Goal: Task Accomplishment & Management: Complete application form

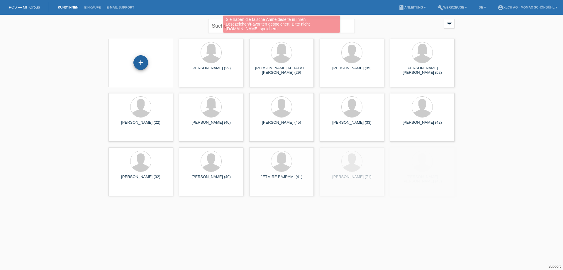
click at [135, 64] on div "+" at bounding box center [141, 62] width 14 height 10
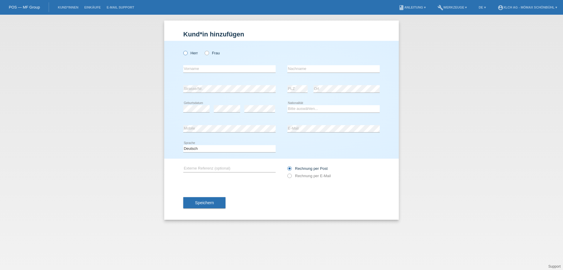
click at [182, 50] on icon at bounding box center [182, 50] width 0 height 0
click at [185, 53] on input "Herr" at bounding box center [185, 53] width 4 height 4
radio input "true"
click at [192, 69] on input "text" at bounding box center [229, 68] width 92 height 7
type input "Husnain"
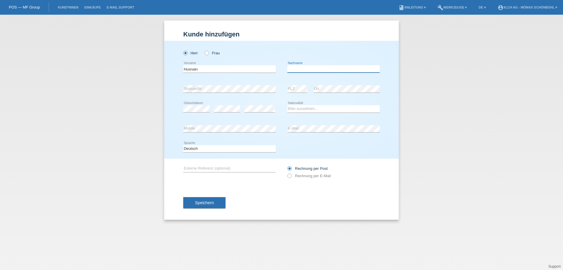
click at [309, 68] on input "text" at bounding box center [333, 68] width 92 height 7
type input "Idrees"
click at [306, 108] on select "Bitte auswählen... Schweiz Deutschland Liechtenstein Österreich ------------ Af…" at bounding box center [333, 108] width 92 height 7
select select "PK"
click at [287, 105] on select "Bitte auswählen... Schweiz Deutschland Liechtenstein Österreich ------------ Af…" at bounding box center [333, 108] width 92 height 7
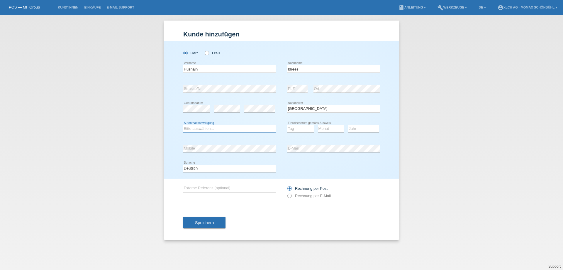
click at [206, 127] on select "Bitte auswählen... C B B - Flüchtlingsstatus Andere" at bounding box center [229, 128] width 92 height 7
select select "B"
click at [183, 125] on select "Bitte auswählen... C B B - Flüchtlingsstatus Andere" at bounding box center [229, 128] width 92 height 7
click at [295, 128] on select "Tag 01 02 03 04 05 06 07 08 09 10 11" at bounding box center [300, 128] width 26 height 7
select select "02"
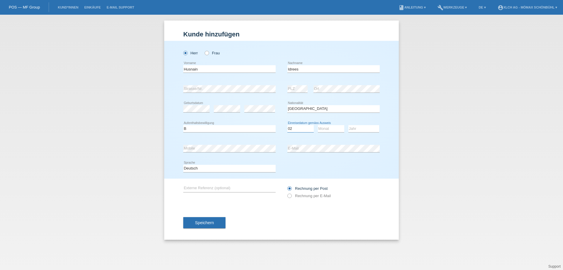
click at [287, 125] on select "Tag 01 02 03 04 05 06 07 08 09 10 11" at bounding box center [300, 128] width 26 height 7
click at [326, 129] on select "Monat 01 02 03 04 05 06 07 08 09 10 11" at bounding box center [331, 128] width 26 height 7
select select "06"
click at [318, 125] on select "Monat 01 02 03 04 05 06 07 08 09 10 11" at bounding box center [331, 128] width 26 height 7
click at [355, 130] on select "Jahr 2025 2024 2023 2022 2021 2020 2019 2018 2017 2016 2015 2014 2013 2012 2011…" at bounding box center [363, 128] width 31 height 7
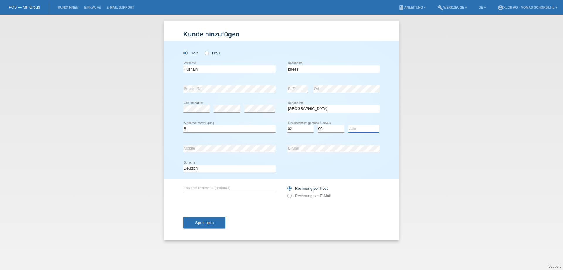
select select "2025"
click at [348, 125] on select "Jahr 2025 2024 2023 2022 2021 2020 2019 2018 2017 2016 2015 2014 2013 2012 2011…" at bounding box center [363, 128] width 31 height 7
click at [222, 152] on icon at bounding box center [229, 152] width 92 height 0
click at [287, 196] on div "error Externe Referenz (optional) Rechnung per Post" at bounding box center [281, 191] width 196 height 27
click at [287, 192] on icon at bounding box center [287, 192] width 0 height 0
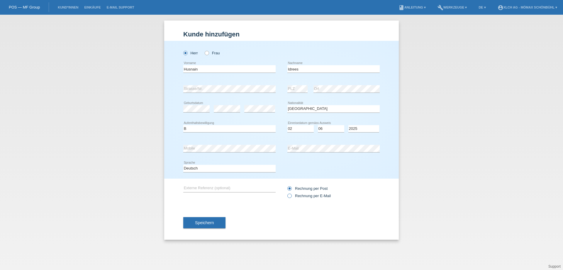
click at [289, 196] on input "Rechnung per E-Mail" at bounding box center [289, 196] width 4 height 7
radio input "true"
click at [204, 224] on span "Speichern" at bounding box center [204, 222] width 19 height 5
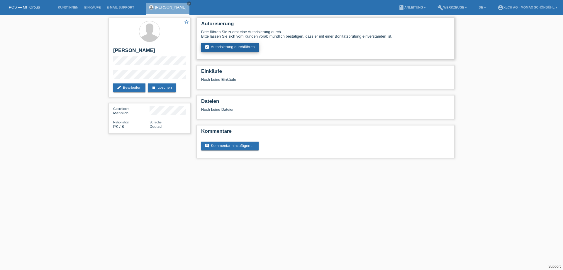
click at [231, 47] on link "assignment_turned_in Autorisierung durchführen" at bounding box center [230, 47] width 58 height 9
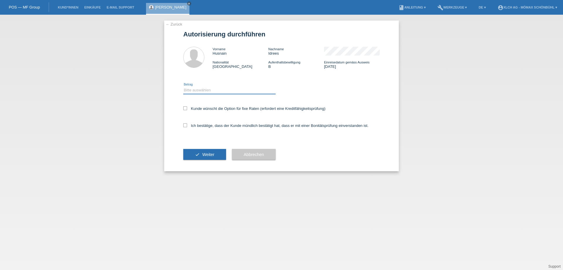
click at [186, 90] on select "Bitte auswählen CHF 1.00 - CHF 499.00 CHF 500.00 - CHF 1'999.00 CHF 2'000.00 - …" at bounding box center [229, 90] width 92 height 7
select select "2"
click at [183, 87] on select "Bitte auswählen CHF 1.00 - CHF 499.00 CHF 500.00 - CHF 1'999.00 CHF 2'000.00 - …" at bounding box center [229, 90] width 92 height 7
click at [187, 109] on icon at bounding box center [185, 108] width 4 height 4
click at [187, 109] on input "Kunde wünscht die Option für fixe Raten (erfordert eine Kreditfähigkeitsprüfung)" at bounding box center [185, 108] width 4 height 4
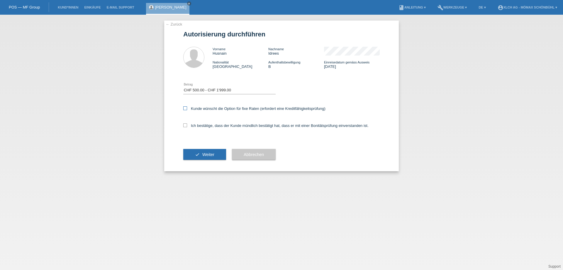
checkbox input "true"
click at [186, 127] on icon at bounding box center [185, 125] width 4 height 4
click at [186, 127] on input "Ich bestätige, dass der Kunde mündlich bestätigt hat, dass er mit einer Bonität…" at bounding box center [185, 125] width 4 height 4
checkbox input "true"
click at [190, 151] on button "check Weiter" at bounding box center [204, 154] width 43 height 11
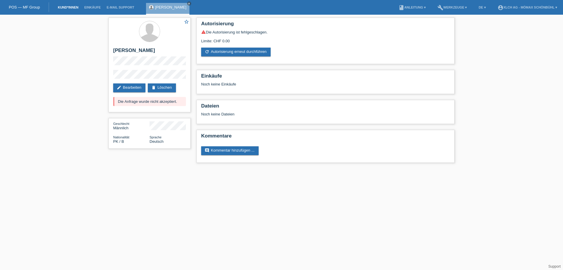
click at [64, 6] on link "Kund*innen" at bounding box center [68, 8] width 26 height 4
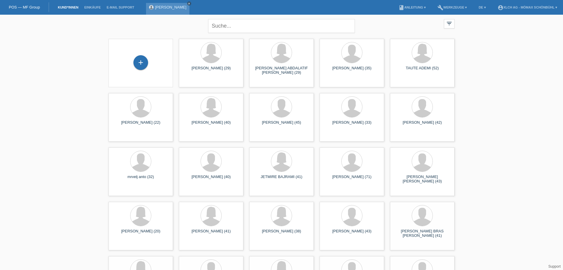
click at [188, 3] on icon "close" at bounding box center [189, 3] width 3 height 3
click at [139, 58] on div "+" at bounding box center [138, 62] width 15 height 15
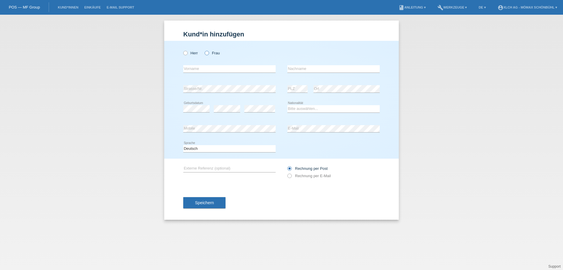
click at [204, 50] on icon at bounding box center [204, 50] width 0 height 0
click at [208, 53] on input "Frau" at bounding box center [207, 53] width 4 height 4
radio input "true"
drag, startPoint x: 195, startPoint y: 74, endPoint x: 202, endPoint y: 65, distance: 11.1
click at [196, 73] on div "error Vorname" at bounding box center [229, 69] width 92 height 20
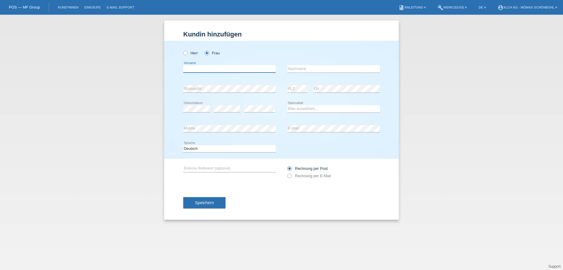
click at [202, 65] on input "text" at bounding box center [229, 68] width 92 height 7
type input "Emel"
type input "Idrees"
click at [337, 106] on select "Bitte auswählen... Schweiz Deutschland Liechtenstein Österreich ------------ Af…" at bounding box center [333, 108] width 92 height 7
select select "DE"
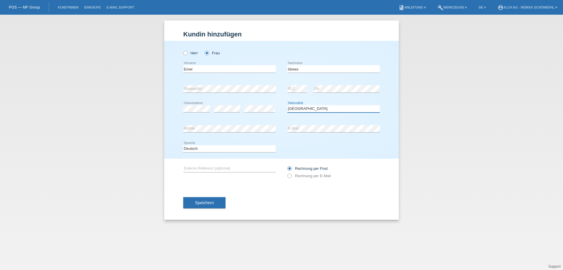
click at [287, 105] on select "Bitte auswählen... Schweiz Deutschland Liechtenstein Österreich ------------ Af…" at bounding box center [333, 108] width 92 height 7
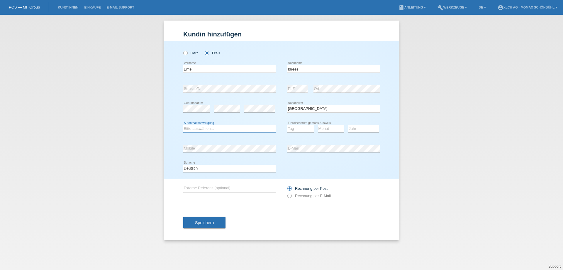
click at [224, 128] on select "Bitte auswählen... C B B - Flüchtlingsstatus Andere" at bounding box center [229, 128] width 92 height 7
select select "B"
click at [183, 125] on select "Bitte auswählen... C B B - Flüchtlingsstatus Andere" at bounding box center [229, 128] width 92 height 7
click at [289, 129] on select "Tag 01 02 03 04 05 06 07 08 09 10 11" at bounding box center [300, 128] width 26 height 7
select select "01"
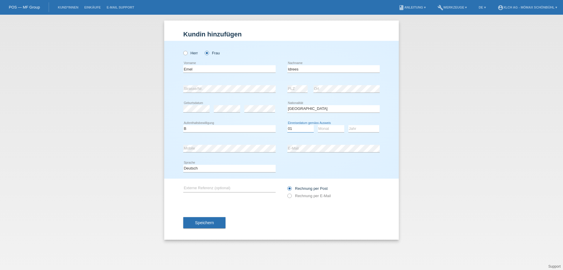
click at [287, 125] on select "Tag 01 02 03 04 05 06 07 08 09 10 11" at bounding box center [300, 128] width 26 height 7
click at [334, 132] on icon at bounding box center [331, 132] width 26 height 0
click at [332, 129] on select "Monat 01 02 03 04 05 06 07 08 09 10 11" at bounding box center [331, 128] width 26 height 7
select select "02"
click at [318, 125] on select "Monat 01 02 03 04 05 06 07 08 09 10 11" at bounding box center [331, 128] width 26 height 7
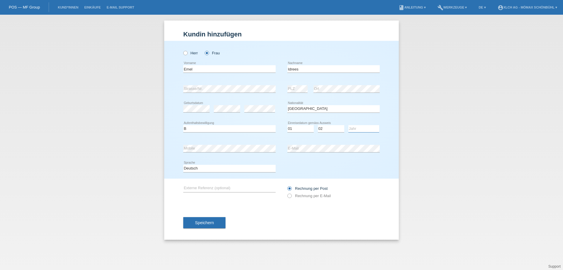
click at [377, 131] on select "Jahr 2025 2024 2023 2022 2021 2020 2019 2018 2017 2016 2015 2014 2013 2012 2011…" at bounding box center [363, 128] width 31 height 7
select select "2025"
click at [348, 125] on select "Jahr 2025 2024 2023 2022 2021 2020 2019 2018 2017 2016 2015 2014 2013 2012 2011…" at bounding box center [363, 128] width 31 height 7
click at [287, 192] on icon at bounding box center [287, 192] width 0 height 0
click at [290, 197] on input "Rechnung per E-Mail" at bounding box center [289, 196] width 4 height 7
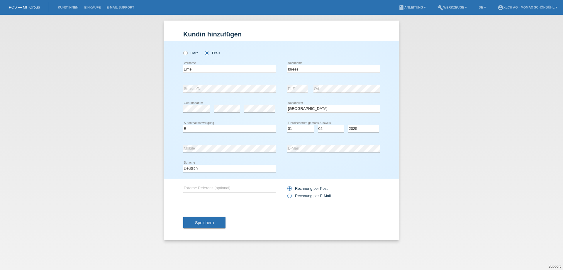
radio input "true"
click at [197, 226] on button "Speichern" at bounding box center [204, 222] width 42 height 11
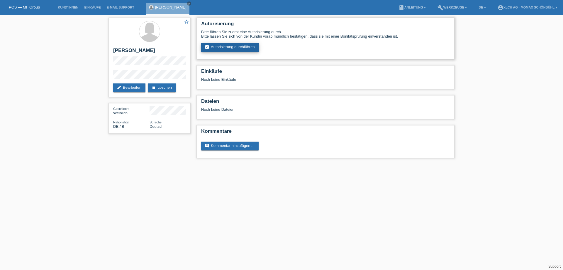
click at [229, 47] on link "assignment_turned_in Autorisierung durchführen" at bounding box center [230, 47] width 58 height 9
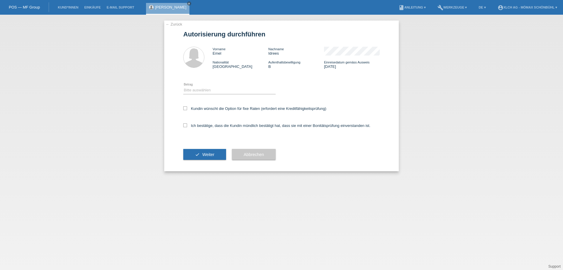
click at [197, 86] on div "Bitte auswählen CHF 1.00 - CHF 499.00 CHF 500.00 - CHF 1'999.00 CHF 2'000.00 - …" at bounding box center [229, 90] width 92 height 20
click at [202, 91] on select "Bitte auswählen CHF 1.00 - CHF 499.00 CHF 500.00 - CHF 1'999.00 CHF 2'000.00 - …" at bounding box center [229, 90] width 92 height 7
select select "2"
click at [183, 87] on select "Bitte auswählen CHF 1.00 - CHF 499.00 CHF 500.00 - CHF 1'999.00 CHF 2'000.00 - …" at bounding box center [229, 90] width 92 height 7
click at [184, 106] on icon at bounding box center [185, 108] width 4 height 4
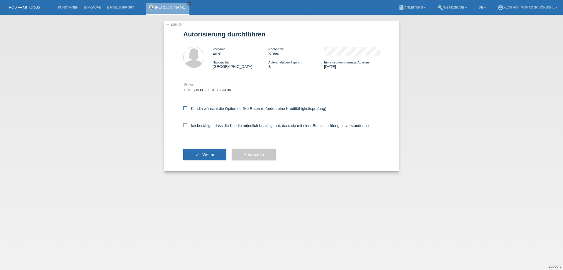
click at [184, 106] on input "Kundin wünscht die Option für fixe Raten (erfordert eine Kreditfähigkeitsprüfun…" at bounding box center [185, 108] width 4 height 4
checkbox input "true"
click at [185, 127] on icon at bounding box center [185, 125] width 4 height 4
click at [185, 127] on input "Ich bestätige, dass die Kundin mündlich bestätigt hat, dass sie mit einer Bonit…" at bounding box center [185, 125] width 4 height 4
checkbox input "true"
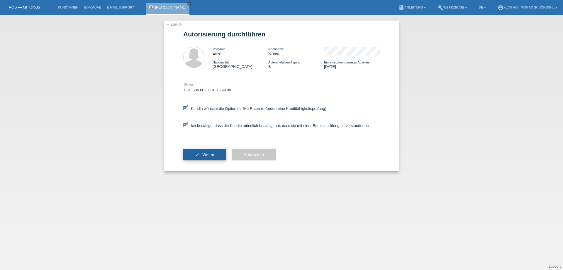
click at [194, 153] on button "check Weiter" at bounding box center [204, 154] width 43 height 11
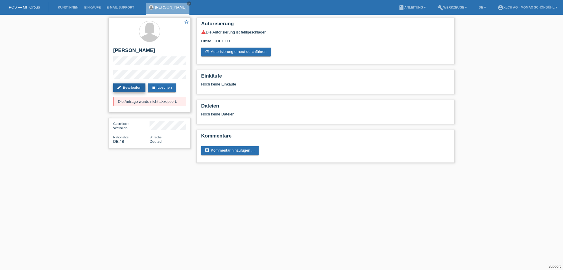
click at [137, 90] on link "edit Bearbeiten" at bounding box center [129, 87] width 32 height 9
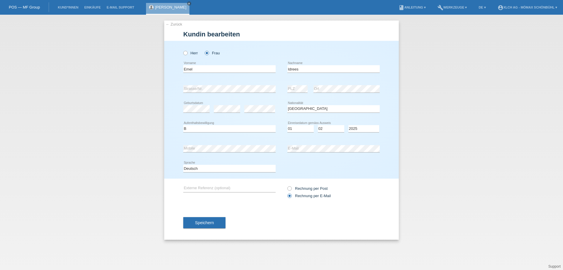
select select "DE"
select select "B"
select select "01"
select select "02"
select select "2025"
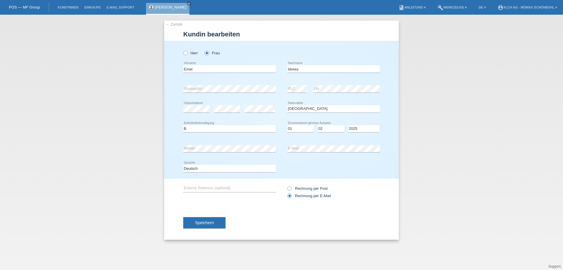
click at [303, 70] on input "Idrees" at bounding box center [333, 68] width 92 height 7
type input "I"
type input "[PERSON_NAME]"
click at [211, 225] on button "Speichern" at bounding box center [204, 222] width 42 height 11
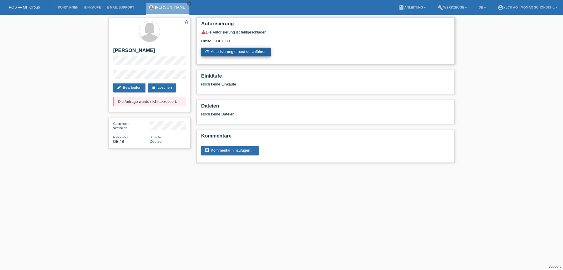
click at [254, 55] on link "refresh Autorisierung erneut durchführen" at bounding box center [236, 52] width 70 height 9
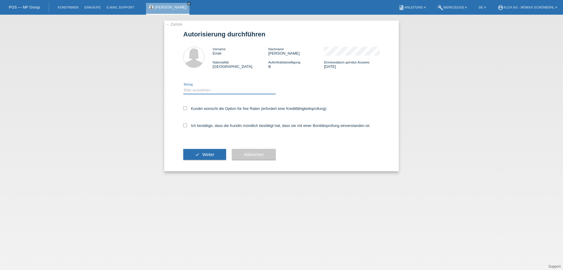
click at [206, 89] on select "Bitte auswählen CHF 1.00 - CHF 499.00 CHF 500.00 - CHF 1'999.00 CHF 2'000.00 - …" at bounding box center [229, 90] width 92 height 7
select select "2"
click at [183, 87] on select "Bitte auswählen CHF 1.00 - CHF 499.00 CHF 500.00 - CHF 1'999.00 CHF 2'000.00 - …" at bounding box center [229, 90] width 92 height 7
click at [184, 107] on icon at bounding box center [185, 108] width 4 height 4
click at [184, 107] on input "Kundin wünscht die Option für fixe Raten (erfordert eine Kreditfähigkeitsprüfun…" at bounding box center [185, 108] width 4 height 4
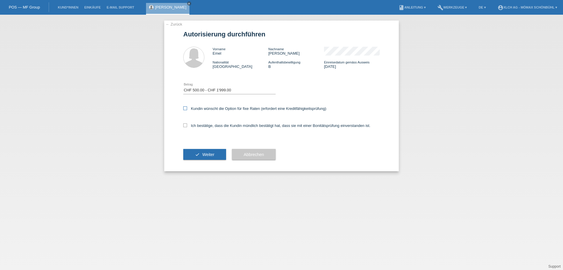
checkbox input "true"
click at [184, 126] on icon at bounding box center [185, 125] width 4 height 4
click at [184, 126] on input "Ich bestätige, dass die Kundin mündlich bestätigt hat, dass sie mit einer Bonit…" at bounding box center [185, 125] width 4 height 4
checkbox input "true"
click at [193, 152] on button "check Weiter" at bounding box center [204, 154] width 43 height 11
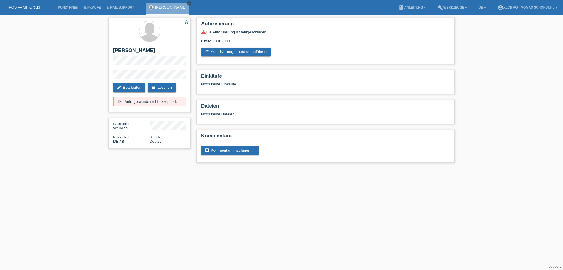
click at [188, 4] on icon "close" at bounding box center [189, 3] width 3 height 3
click at [28, 8] on link "POS — MF Group" at bounding box center [24, 7] width 31 height 4
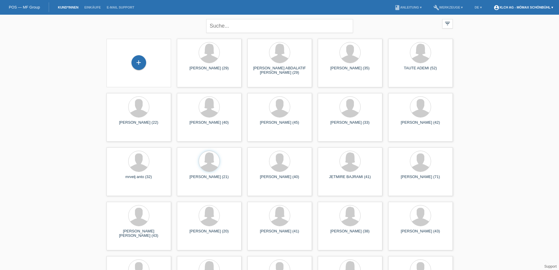
click at [515, 9] on link "account_circle XLCH AG - Mömax Schönbühl ▾" at bounding box center [522, 8] width 65 height 4
click at [493, 28] on link "Logout" at bounding box center [491, 30] width 12 height 4
